Goal: Task Accomplishment & Management: Manage account settings

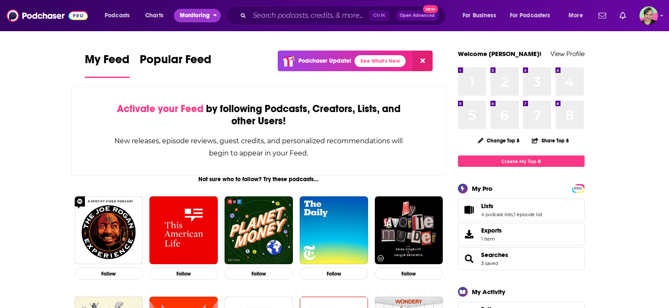
click at [197, 14] on span "Monitoring" at bounding box center [195, 16] width 30 height 12
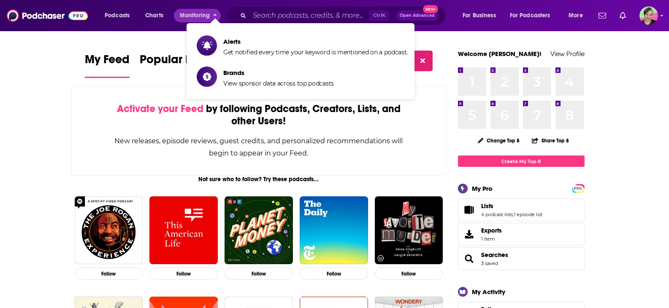
click at [232, 34] on li "Alerts Get notified every time your keyword is mentioned on a podcast." at bounding box center [301, 46] width 228 height 28
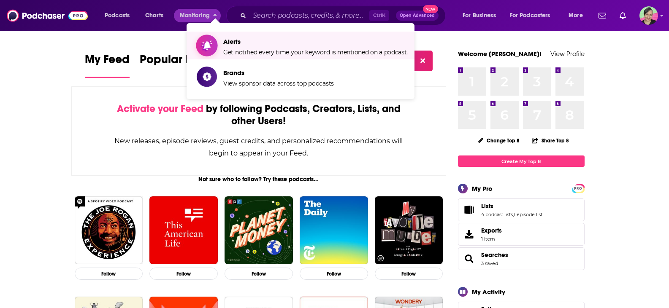
click at [233, 49] on span "Get notified every time your keyword is mentioned on a podcast." at bounding box center [315, 53] width 184 height 8
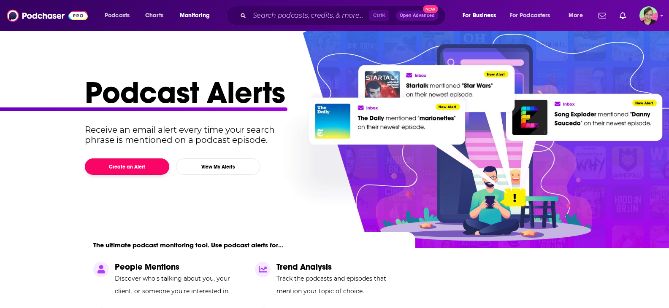
click at [122, 169] on button "Create an Alert" at bounding box center [127, 167] width 84 height 16
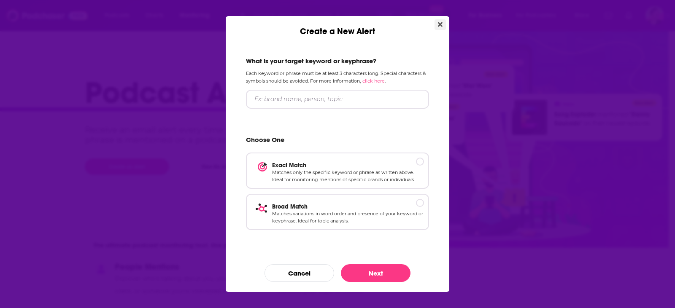
click at [442, 23] on icon "Close" at bounding box center [440, 24] width 5 height 5
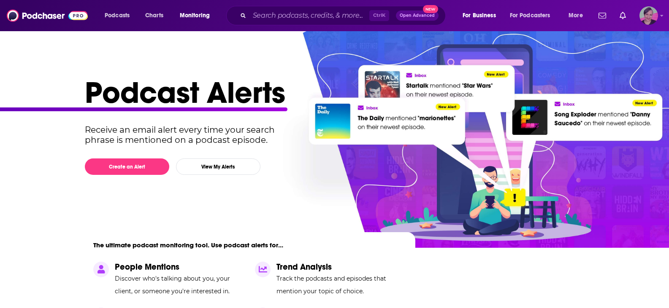
click at [663, 15] on icon "Show profile menu" at bounding box center [661, 16] width 3 height 2
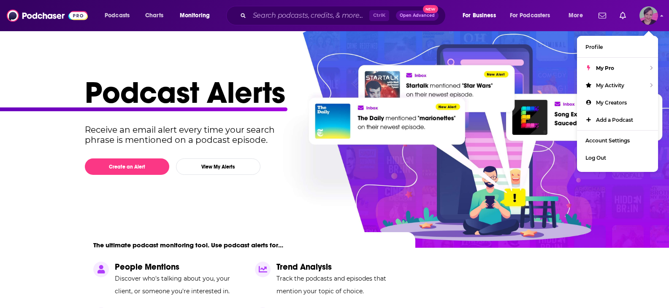
click at [650, 17] on img "Logged in as LizDVictoryBelt" at bounding box center [648, 15] width 19 height 19
click at [608, 141] on span "Account Settings" at bounding box center [607, 141] width 44 height 6
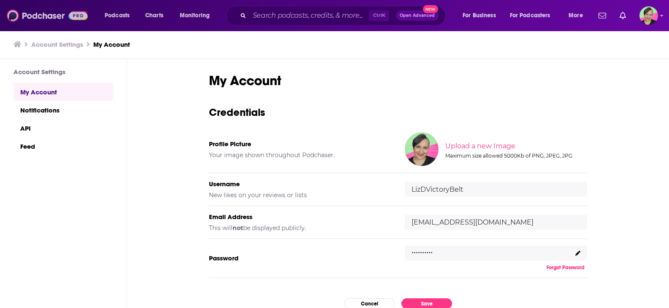
click at [15, 15] on img at bounding box center [47, 16] width 81 height 16
